Goal: Navigation & Orientation: Go to known website

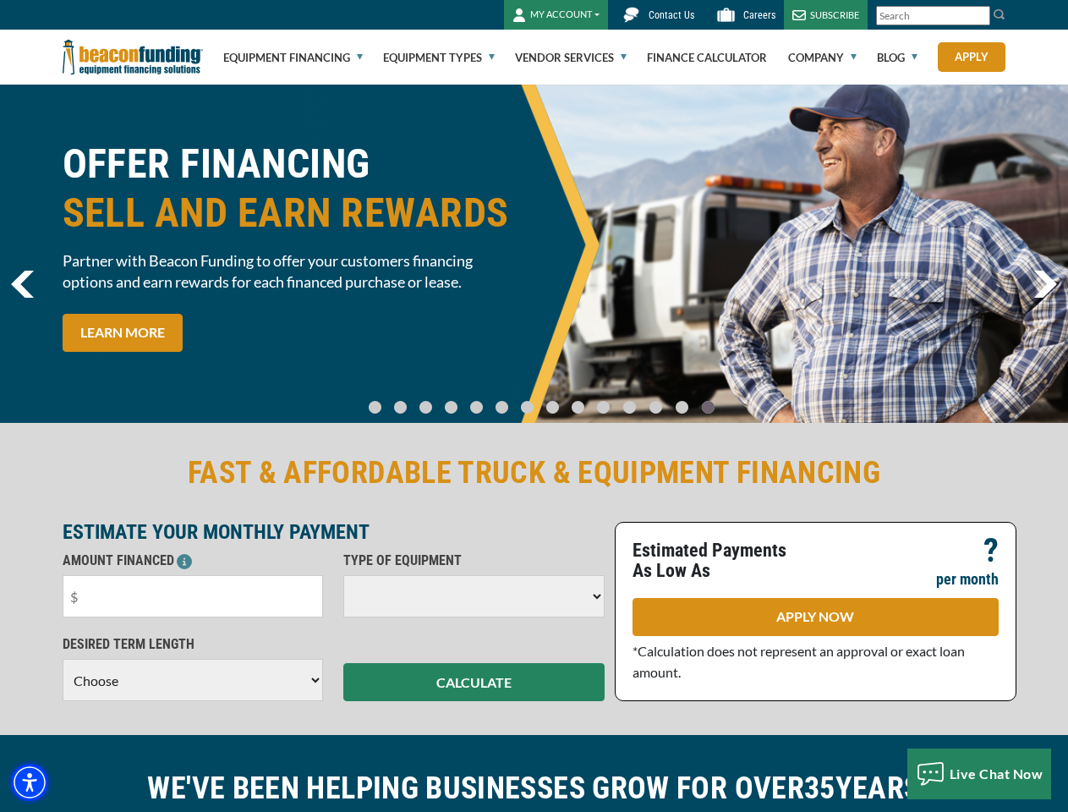
click at [30, 782] on img "Accessibility Menu" at bounding box center [29, 782] width 37 height 37
click at [980, 16] on body "Skip to main content Enable accessibility for low vision Open the accessibility…" at bounding box center [534, 406] width 1068 height 812
click at [534, 254] on body "Skip to main content Enable accessibility for low vision Open the accessibility…" at bounding box center [534, 406] width 1068 height 812
click at [389, 399] on body "Skip to main content Enable accessibility for low vision Open the accessibility…" at bounding box center [534, 406] width 1068 height 812
